Goal: Use online tool/utility: Utilize a website feature to perform a specific function

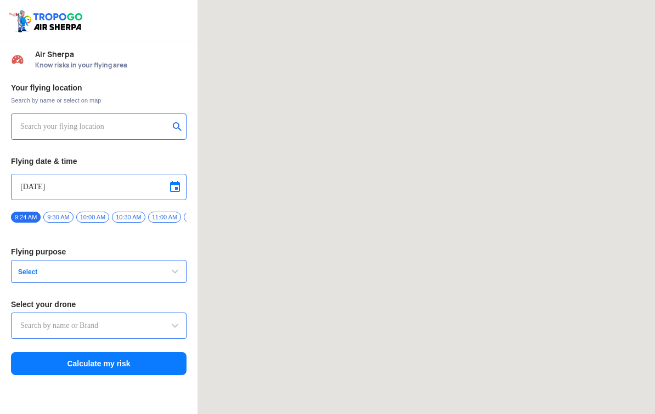
type input "[STREET_ADDRESS]"
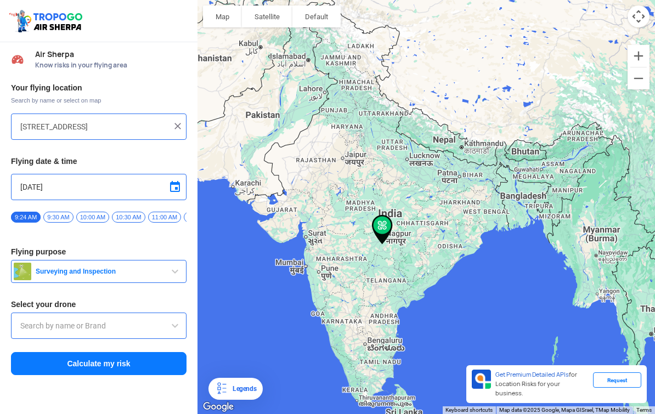
type input "Throttle Dopo"
click at [182, 125] on img at bounding box center [177, 126] width 11 height 11
click at [108, 129] on input "text" at bounding box center [94, 126] width 149 height 13
type input "[STREET_ADDRESS]"
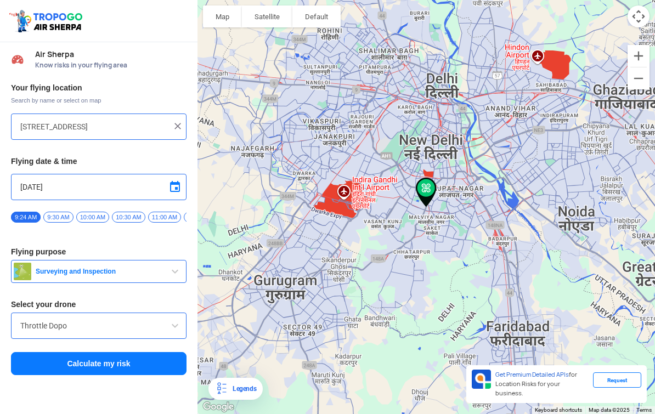
click at [150, 273] on span "Surveying and Inspection" at bounding box center [99, 271] width 137 height 9
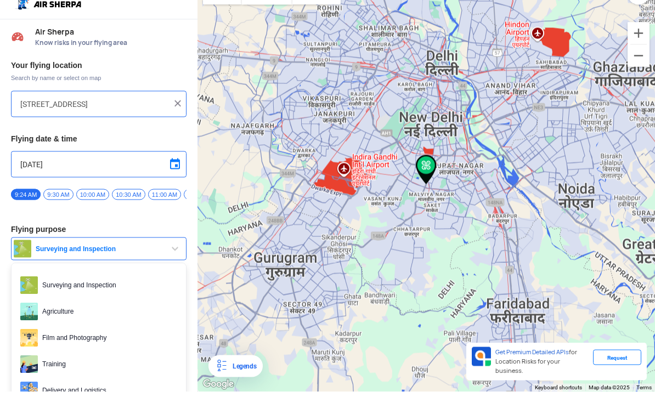
scroll to position [20, 0]
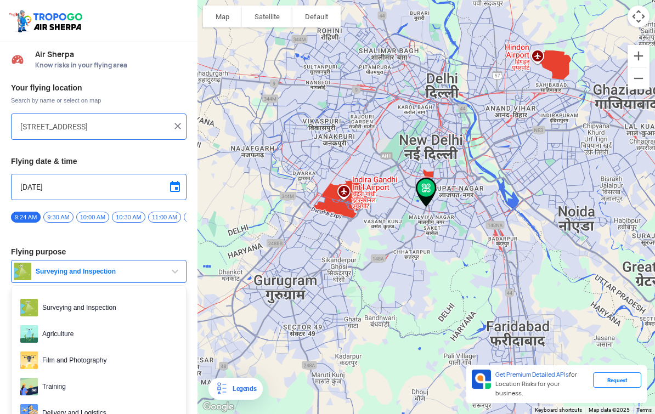
click at [179, 242] on div at bounding box center [327, 207] width 655 height 414
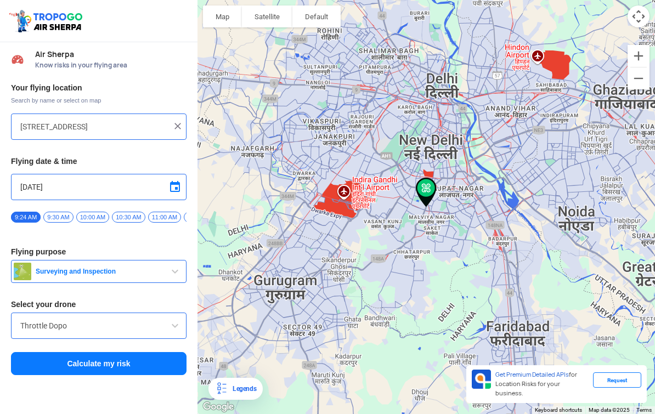
click at [157, 319] on input "Throttle Dopo" at bounding box center [98, 325] width 157 height 13
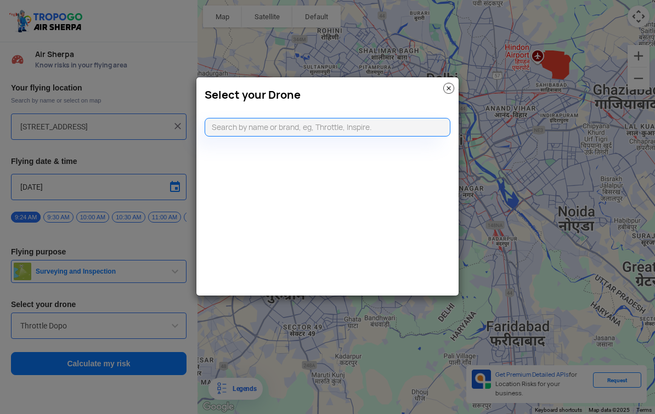
click at [291, 133] on input "text" at bounding box center [328, 127] width 246 height 19
type input "DJI min"
click at [268, 154] on li "DJI Mini2" at bounding box center [327, 152] width 245 height 25
type input "DJI Mini2"
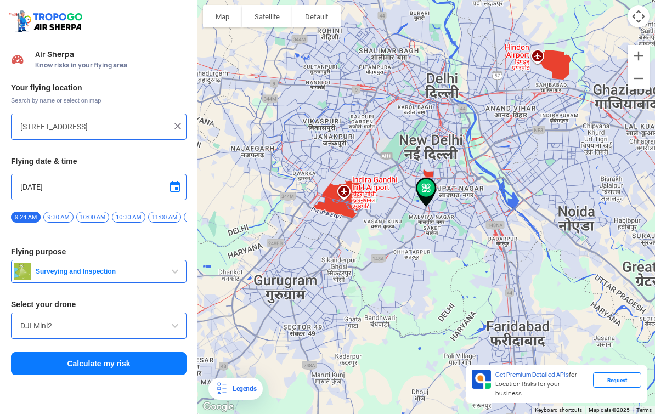
click at [178, 181] on span at bounding box center [174, 187] width 13 height 13
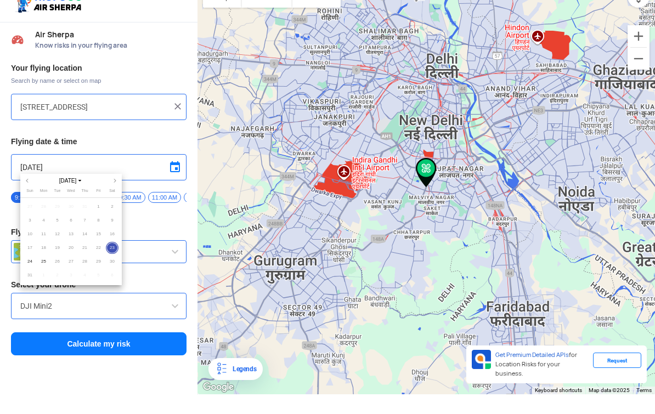
scroll to position [0, 0]
click at [113, 266] on span "30" at bounding box center [112, 262] width 13 height 13
click at [114, 260] on span "30" at bounding box center [112, 262] width 13 height 13
click at [117, 262] on span "30" at bounding box center [112, 262] width 13 height 13
click at [114, 262] on span "30" at bounding box center [112, 262] width 13 height 13
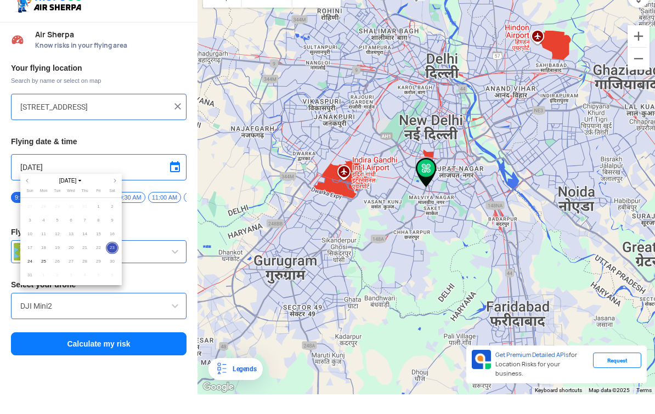
click at [111, 266] on span "30" at bounding box center [112, 262] width 13 height 13
click at [136, 346] on div at bounding box center [327, 207] width 655 height 414
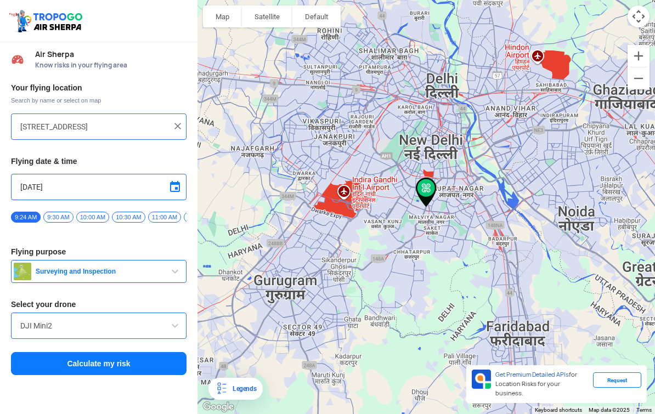
click at [93, 352] on button "Calculate my risk" at bounding box center [99, 363] width 176 height 23
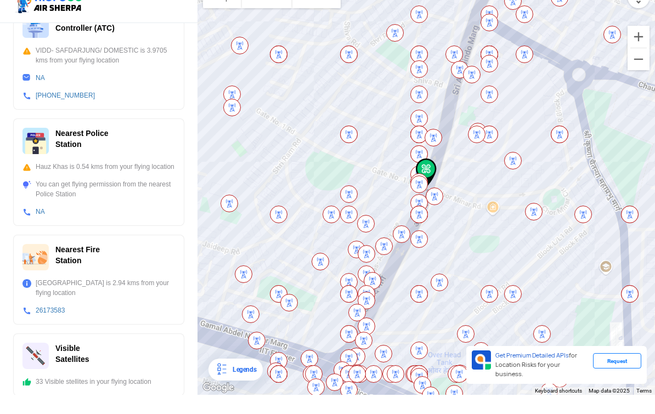
scroll to position [0, 0]
